Goal: Task Accomplishment & Management: Manage account settings

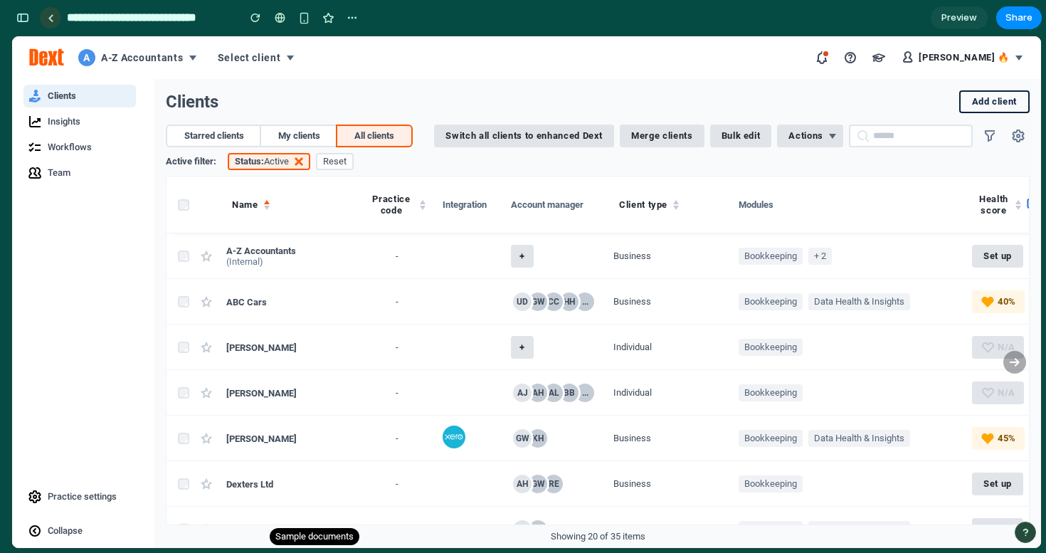
click at [51, 14] on div at bounding box center [51, 18] width 6 height 8
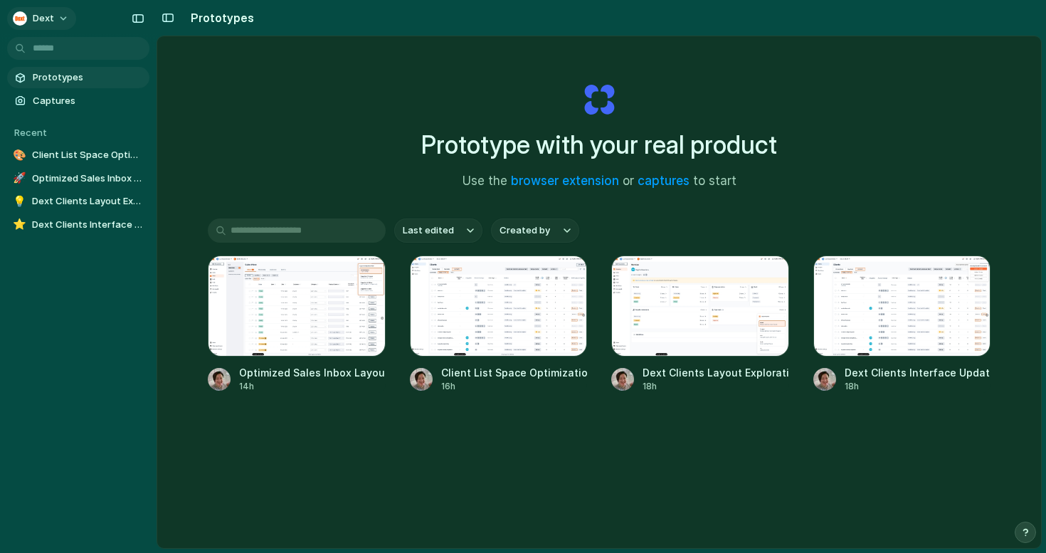
click at [65, 16] on button "Dext" at bounding box center [41, 18] width 69 height 23
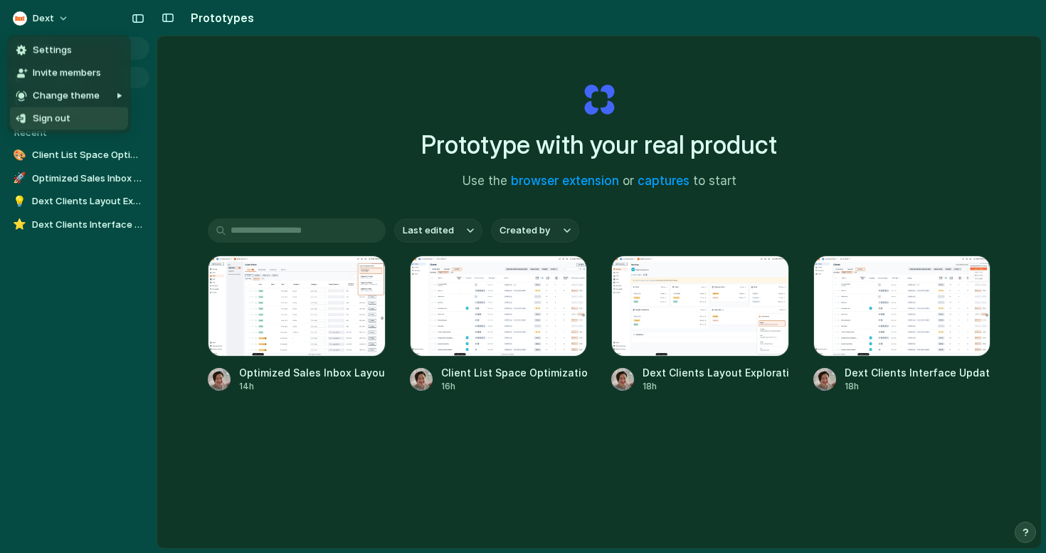
click at [55, 121] on span "Sign out" at bounding box center [52, 119] width 38 height 14
click at [54, 117] on span "Sign out" at bounding box center [52, 119] width 38 height 14
